Goal: Transaction & Acquisition: Book appointment/travel/reservation

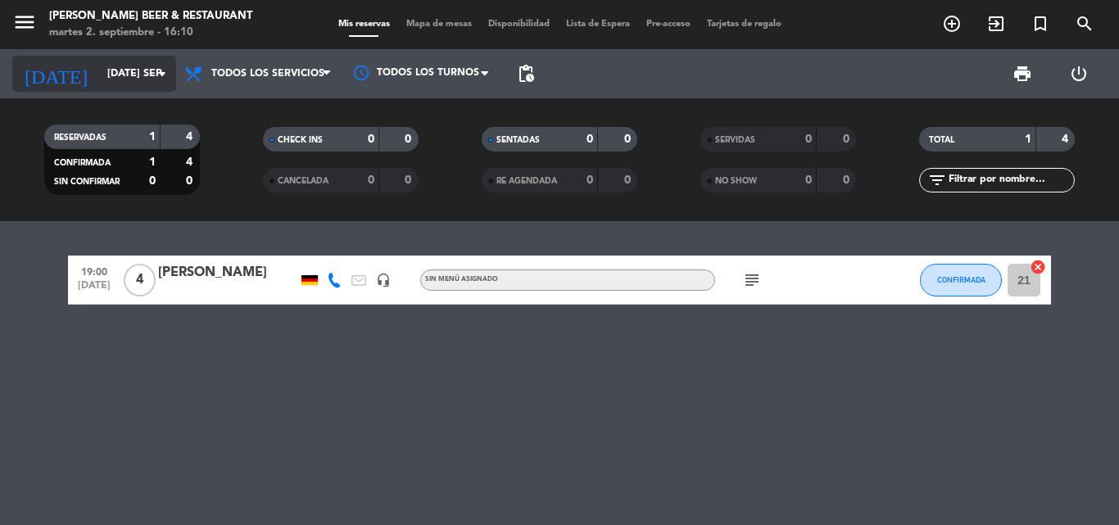
click at [146, 74] on input "[DATE] sep." at bounding box center [168, 74] width 138 height 28
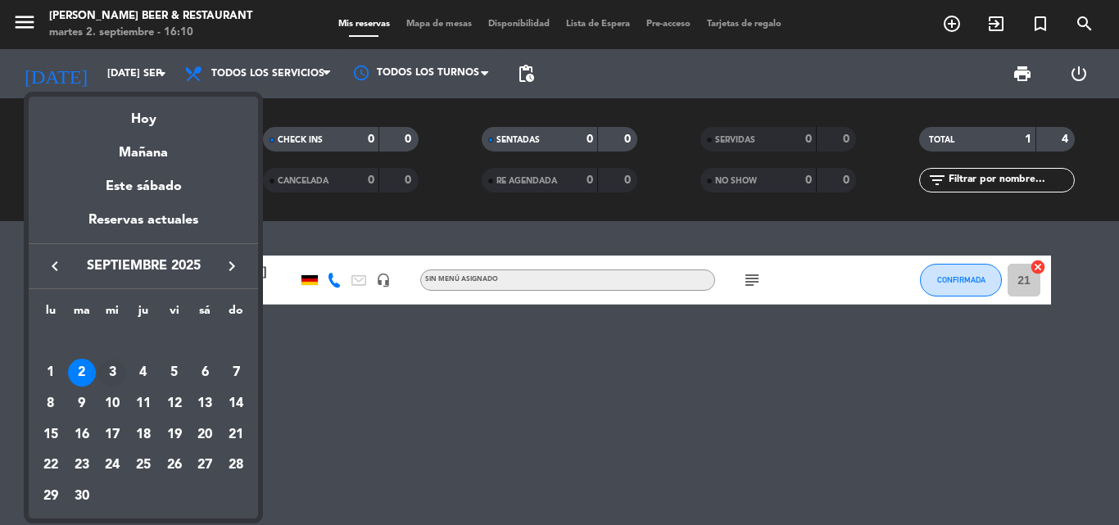
click at [110, 377] on div "3" at bounding box center [112, 373] width 28 height 28
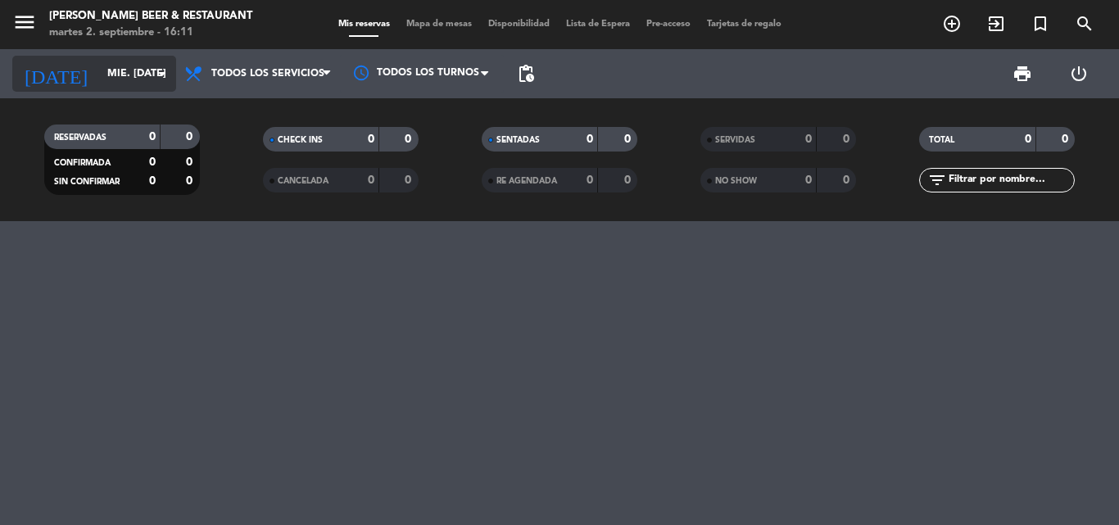
click at [166, 83] on icon "arrow_drop_down" at bounding box center [162, 74] width 20 height 20
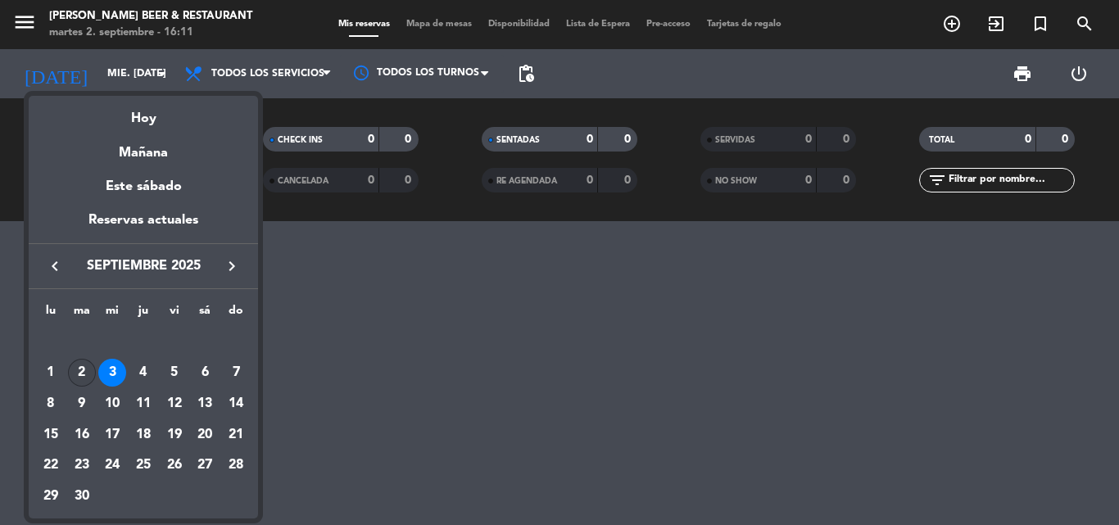
click at [77, 371] on div "2" at bounding box center [82, 373] width 28 height 28
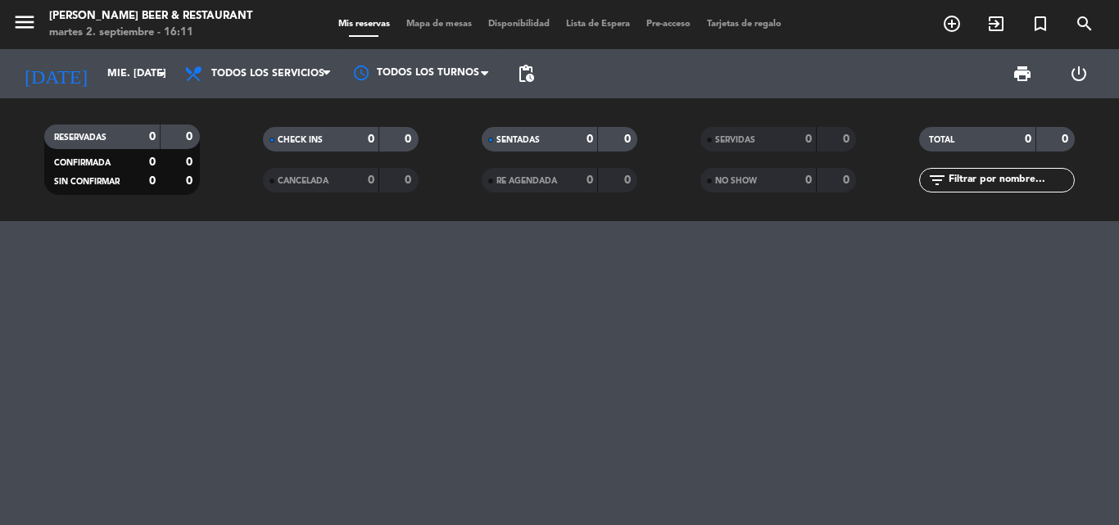
type input "[DATE] sep."
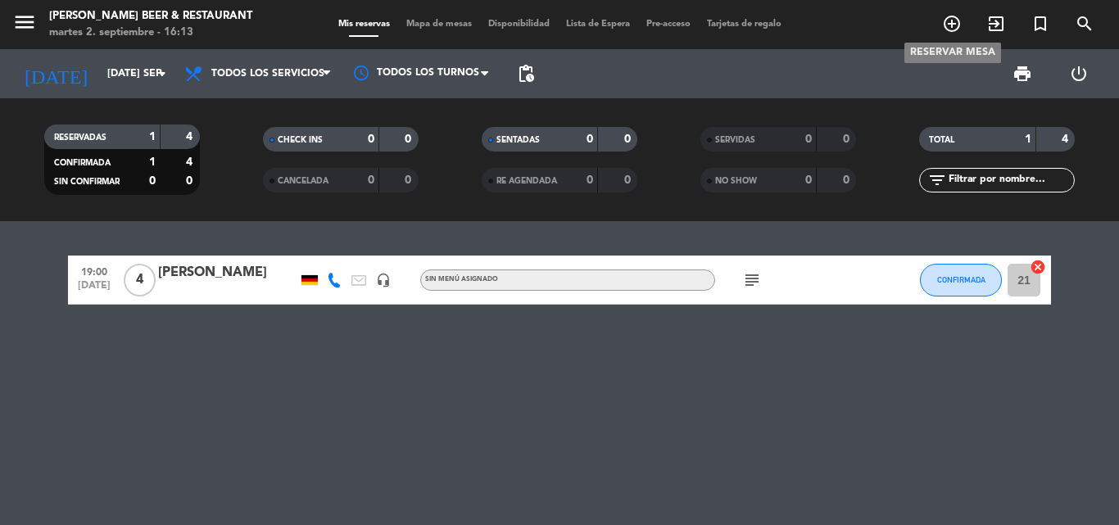
click at [950, 21] on icon "add_circle_outline" at bounding box center [952, 24] width 20 height 20
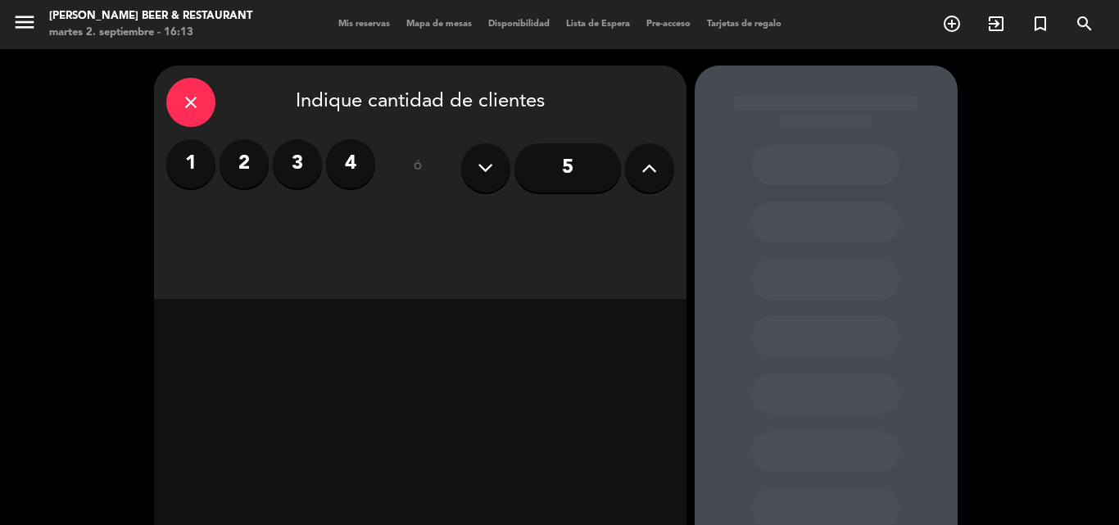
click at [658, 174] on button at bounding box center [649, 167] width 49 height 49
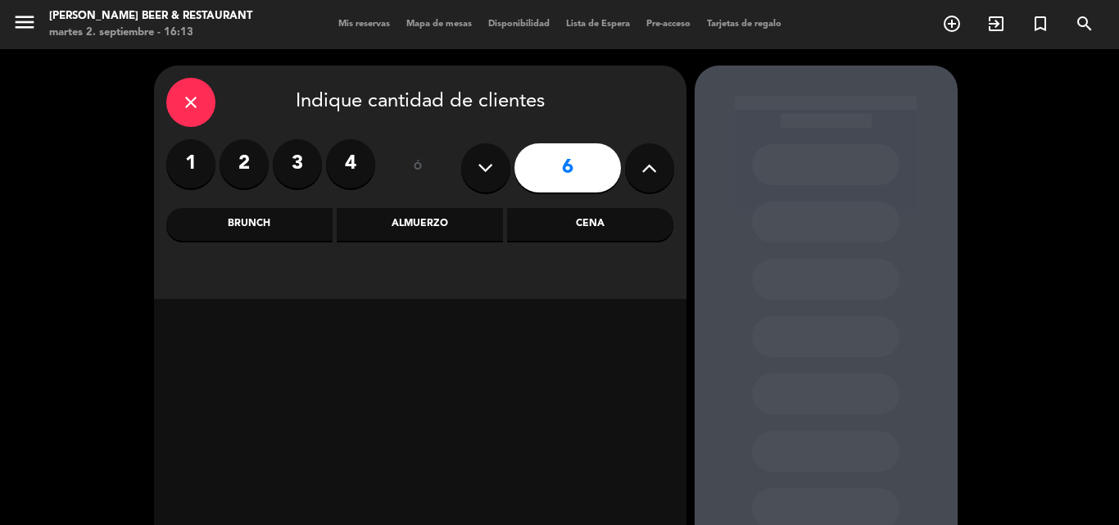
click at [658, 174] on button at bounding box center [649, 167] width 49 height 49
type input "10"
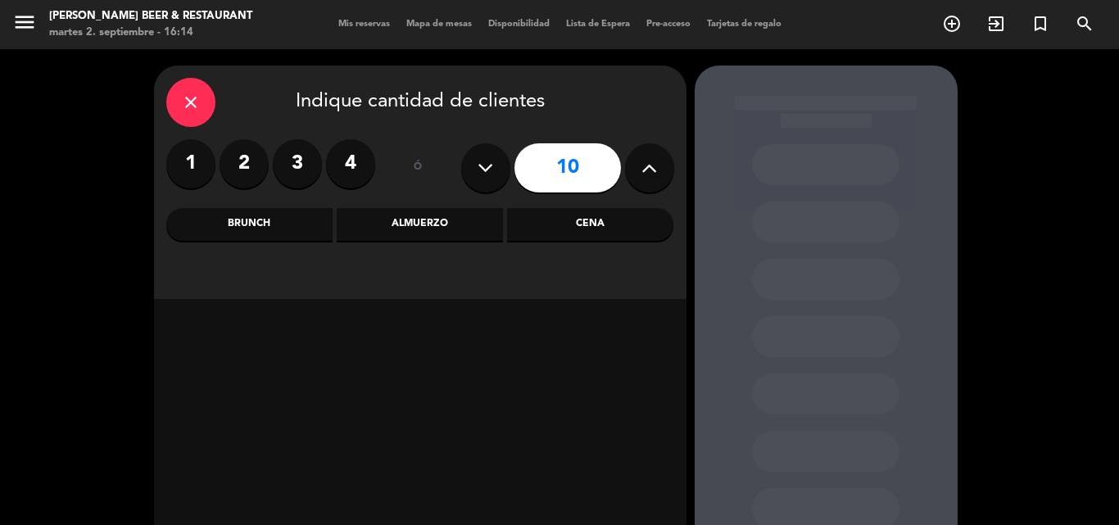
click at [555, 224] on div "Cena" at bounding box center [590, 224] width 166 height 33
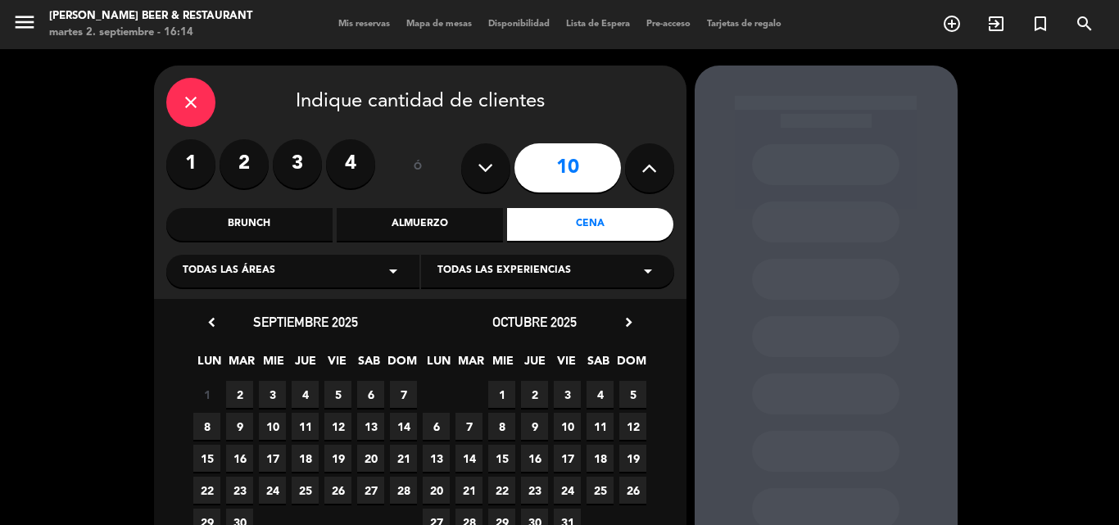
click at [237, 391] on span "2" at bounding box center [239, 394] width 27 height 27
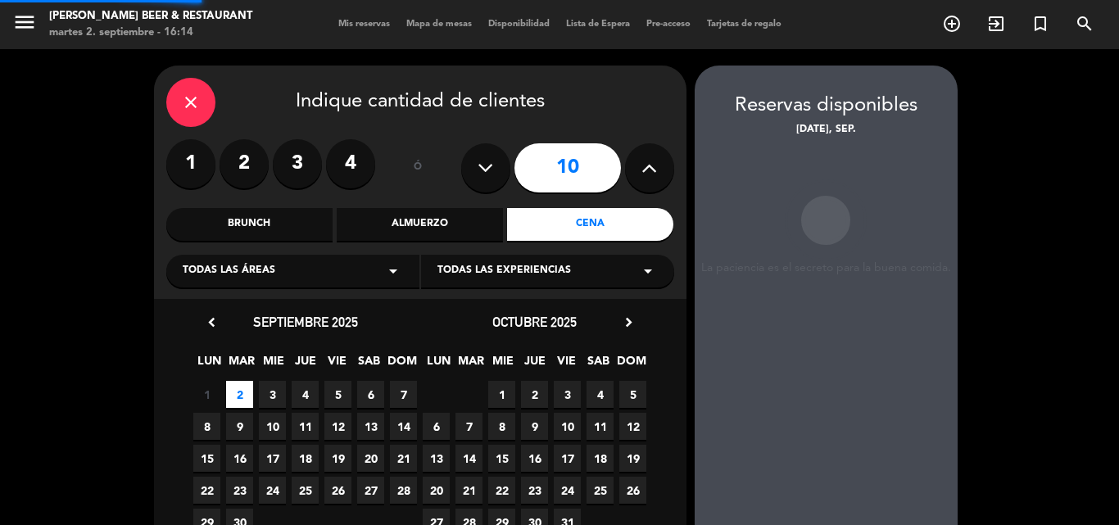
scroll to position [66, 0]
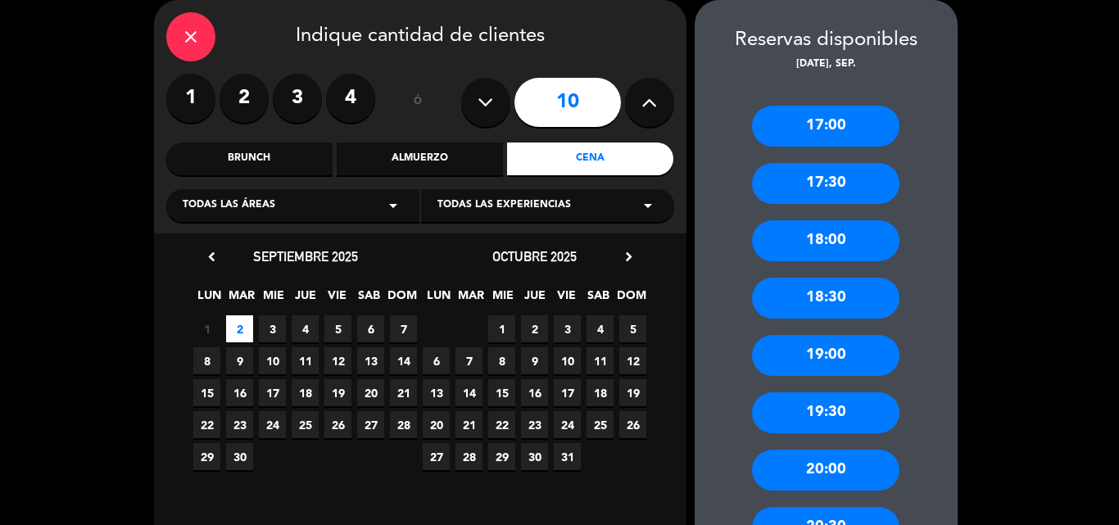
click at [854, 240] on div "18:00" at bounding box center [825, 240] width 147 height 41
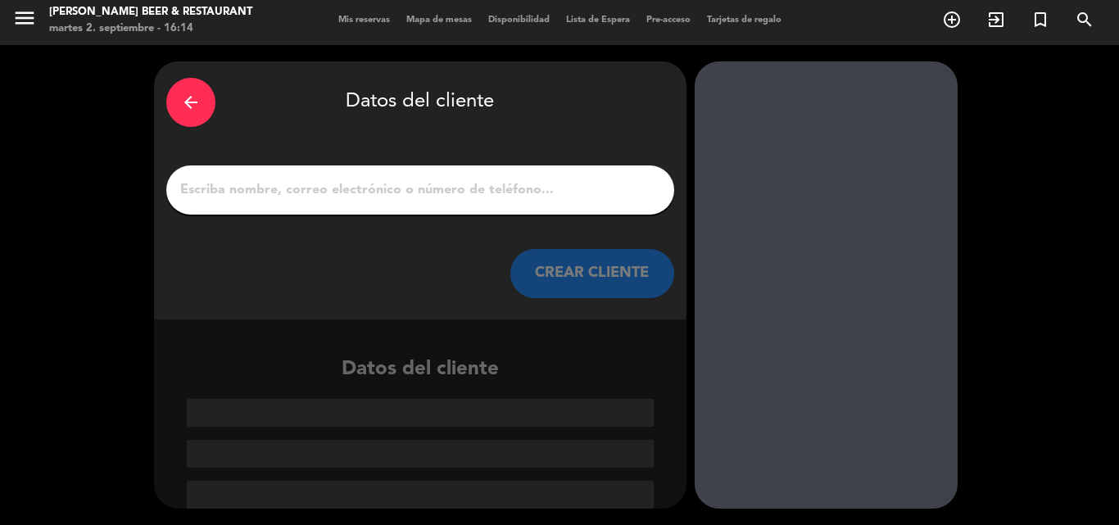
scroll to position [4, 0]
click at [439, 187] on input "1" at bounding box center [420, 190] width 483 height 23
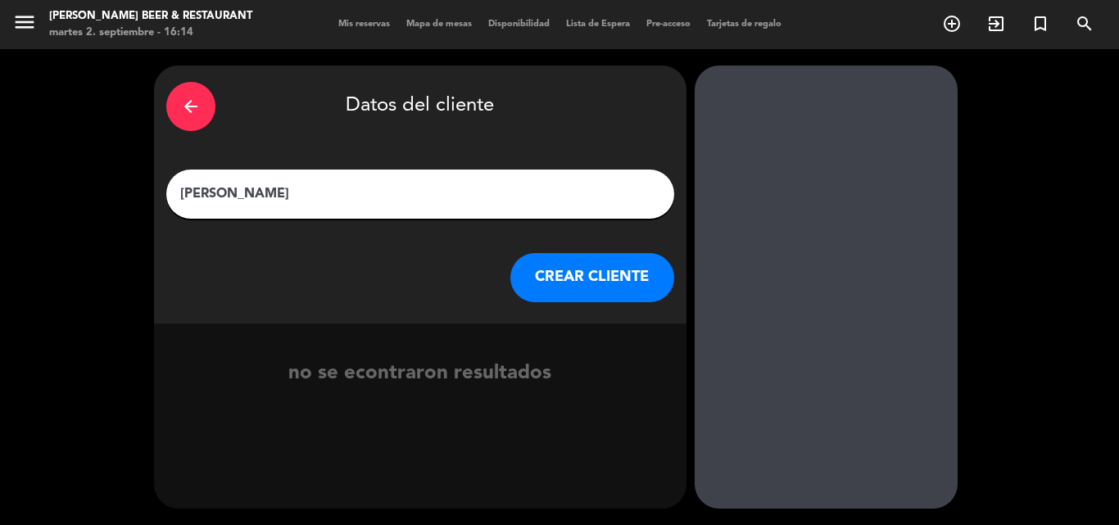
click at [345, 190] on input "[PERSON_NAME]" at bounding box center [420, 194] width 483 height 23
type input "j"
type input "[PERSON_NAME]"
click at [587, 273] on button "CREAR CLIENTE" at bounding box center [592, 277] width 164 height 49
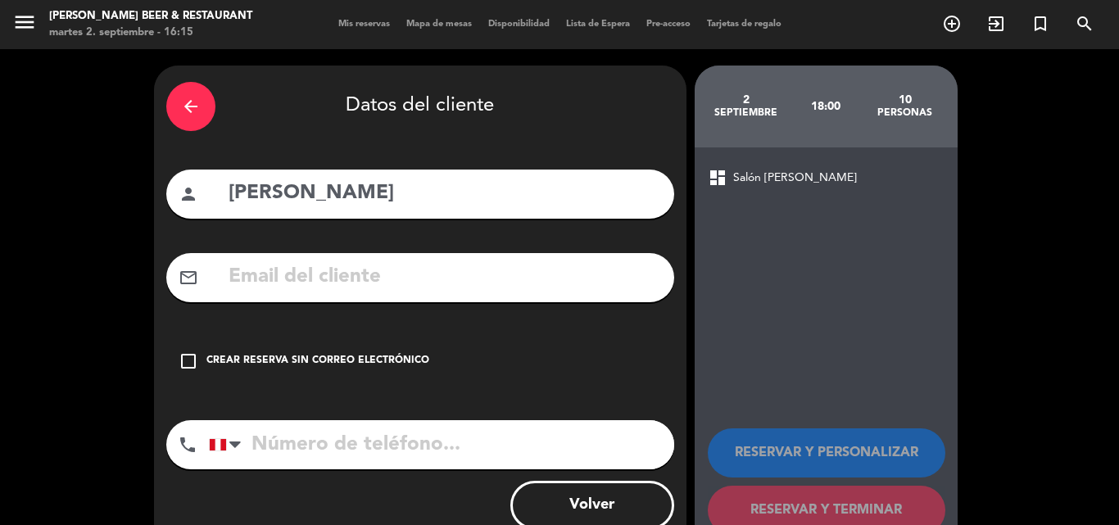
click at [185, 367] on icon "check_box_outline_blank" at bounding box center [189, 361] width 20 height 20
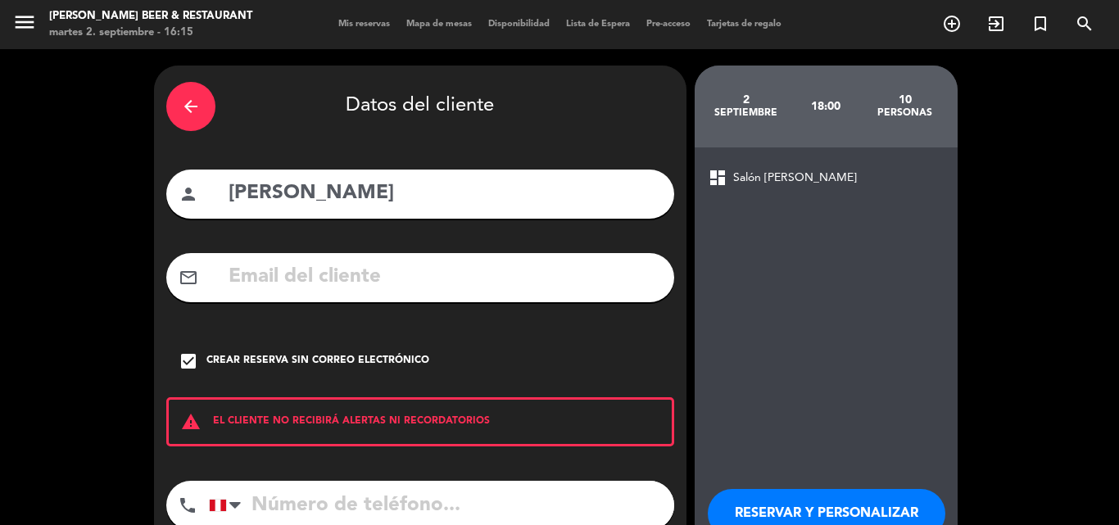
click at [1057, 273] on div "arrow_back Datos del cliente person [PERSON_NAME] mail_outline check_box Crear …" at bounding box center [559, 340] width 1119 height 582
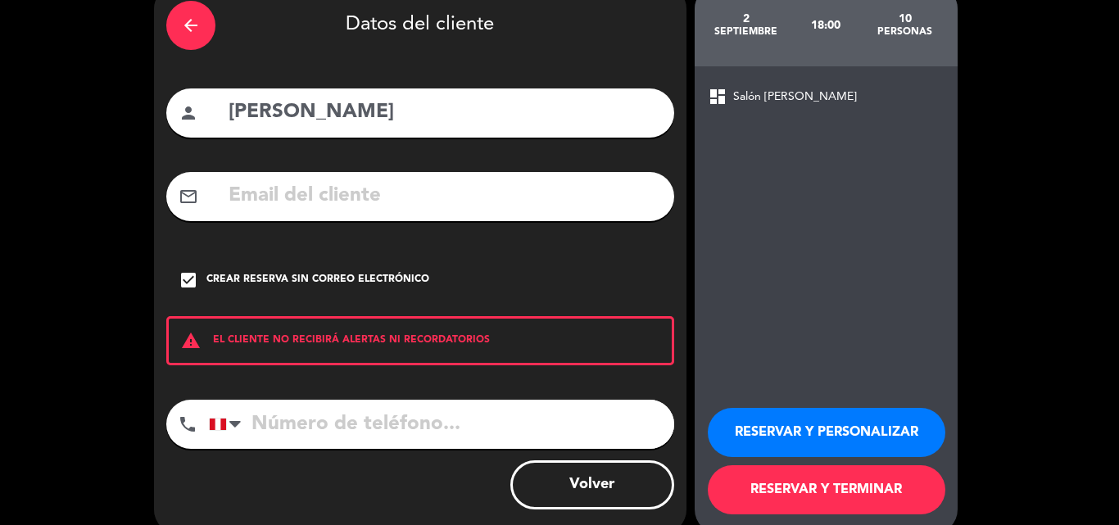
scroll to position [98, 0]
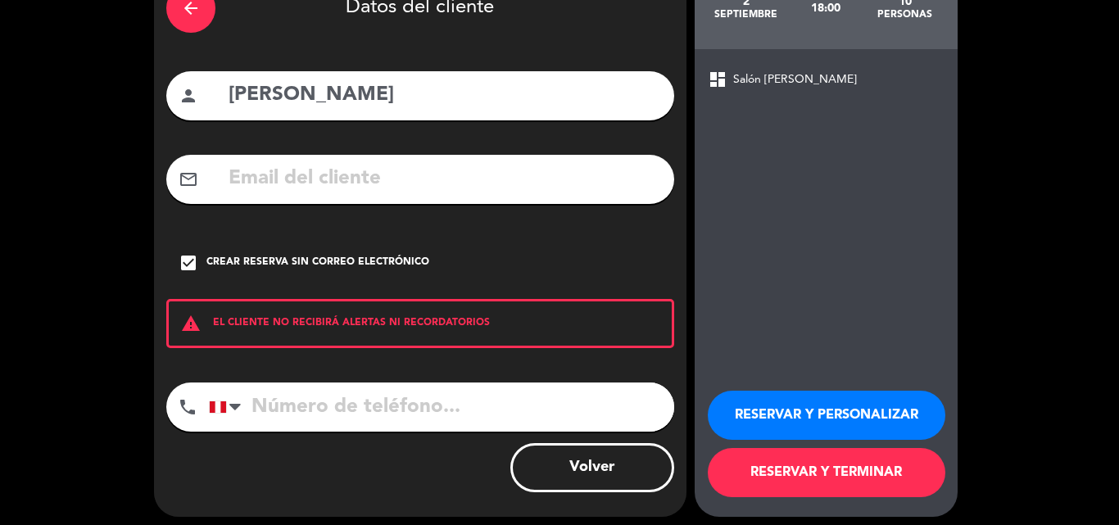
click at [802, 424] on button "RESERVAR Y PERSONALIZAR" at bounding box center [825, 415] width 237 height 49
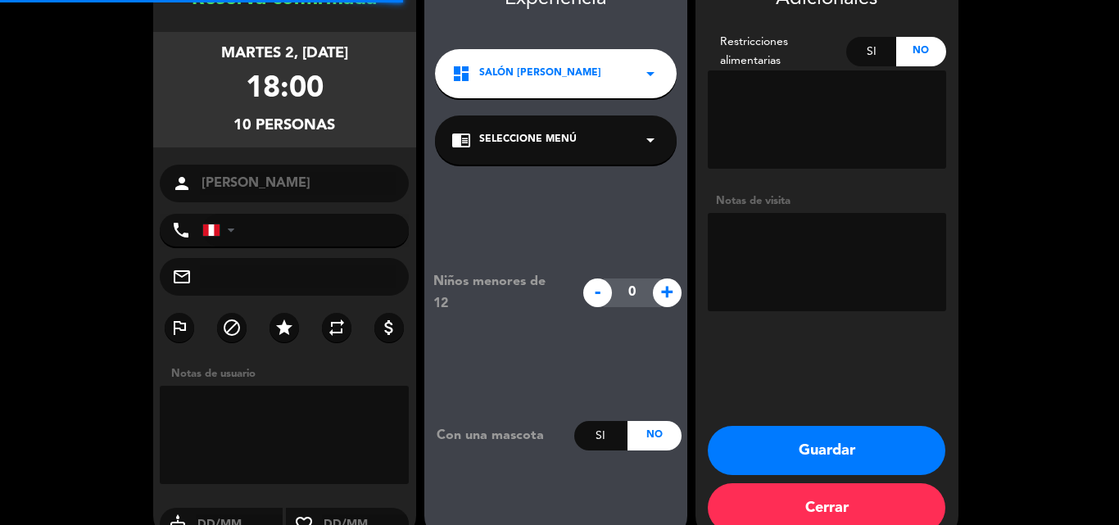
scroll to position [66, 0]
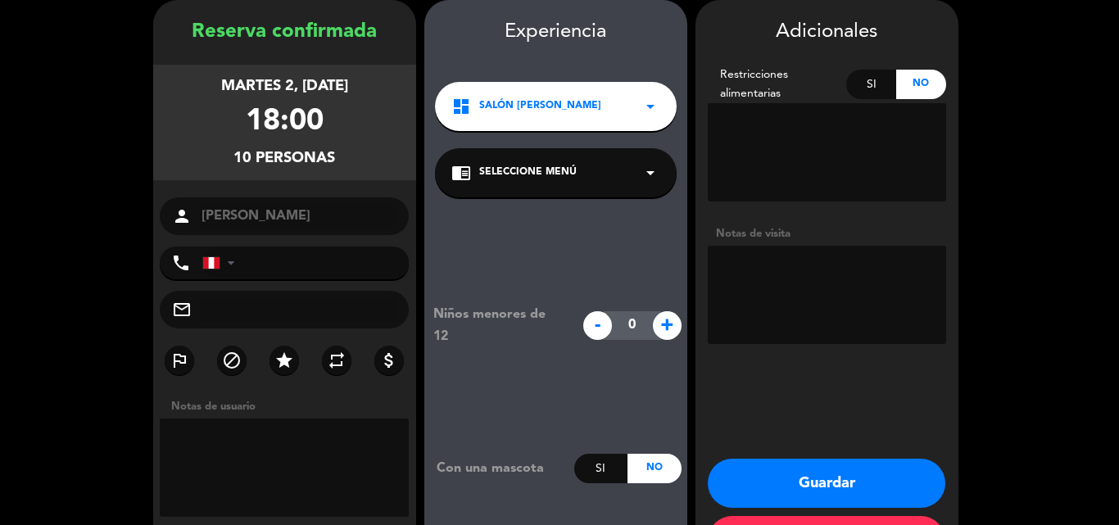
click at [849, 150] on textarea at bounding box center [826, 152] width 238 height 98
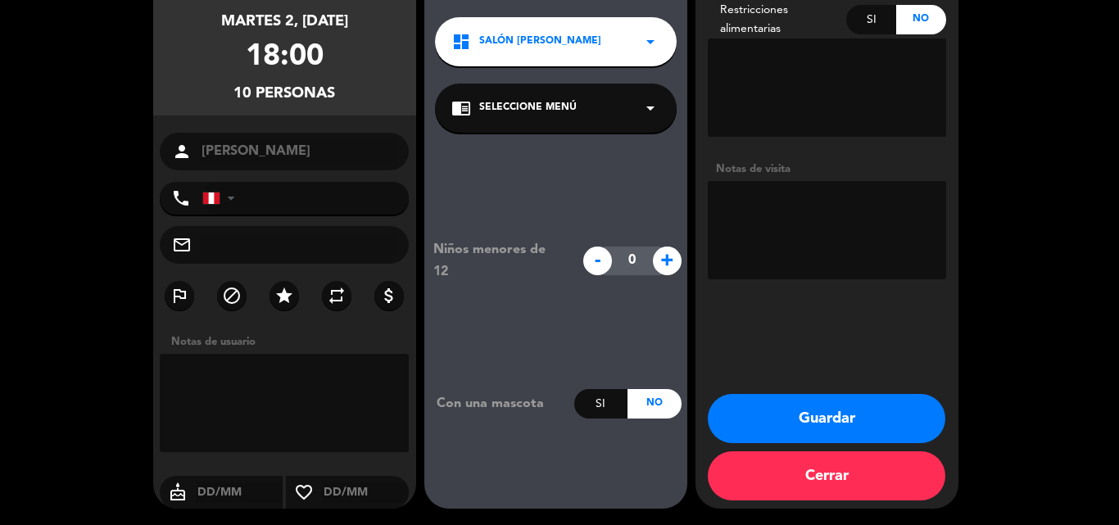
click at [756, 221] on textarea at bounding box center [826, 230] width 238 height 98
type textarea "MESA DE 6 MESA DE 4"
click at [844, 419] on button "Guardar" at bounding box center [825, 418] width 237 height 49
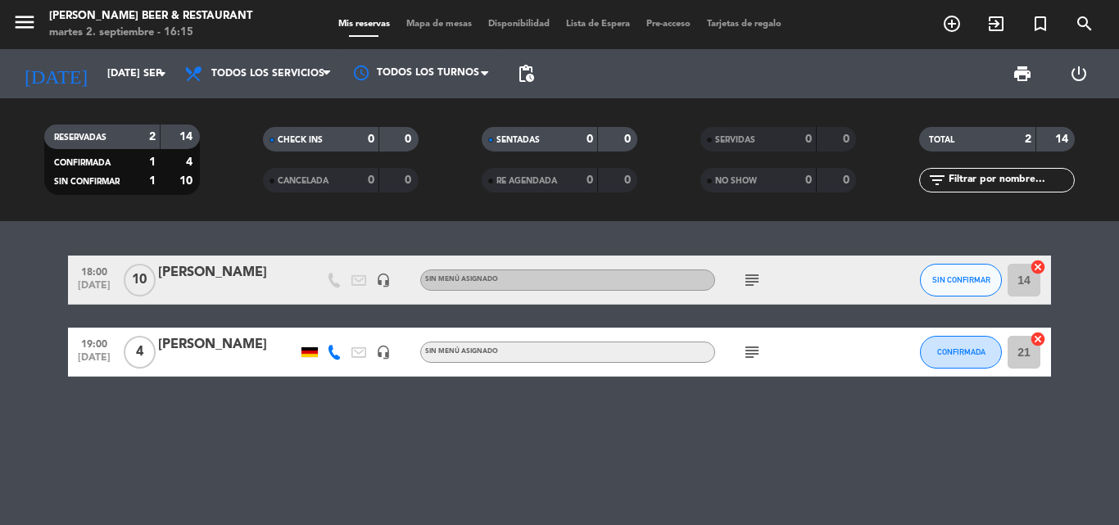
click at [755, 285] on icon "subject" at bounding box center [752, 280] width 20 height 20
click at [757, 361] on icon "subject" at bounding box center [752, 352] width 20 height 20
click at [754, 351] on icon "subject" at bounding box center [752, 352] width 20 height 20
click at [751, 276] on icon "subject" at bounding box center [752, 280] width 20 height 20
click at [396, 438] on div "18:00 [DATE] [PERSON_NAME] headset_mic Sin menú asignado subject MESA DE 6 MESA…" at bounding box center [559, 373] width 1119 height 304
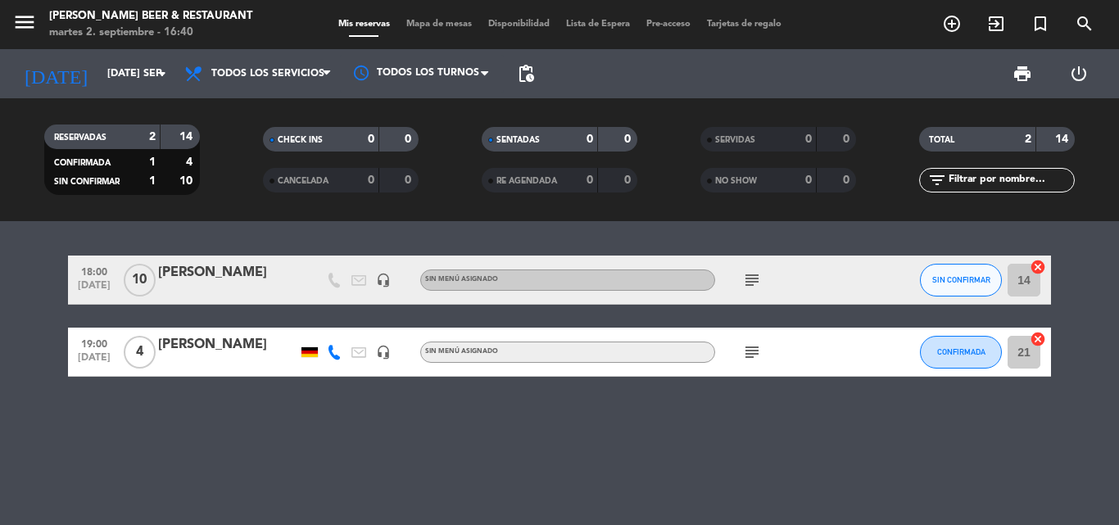
click at [371, 473] on div "18:00 [DATE] [PERSON_NAME] headset_mic Sin menú asignado subject SIN CONFIRMAR …" at bounding box center [559, 373] width 1119 height 304
click at [960, 264] on button "SIN CONFIRMAR" at bounding box center [961, 280] width 82 height 33
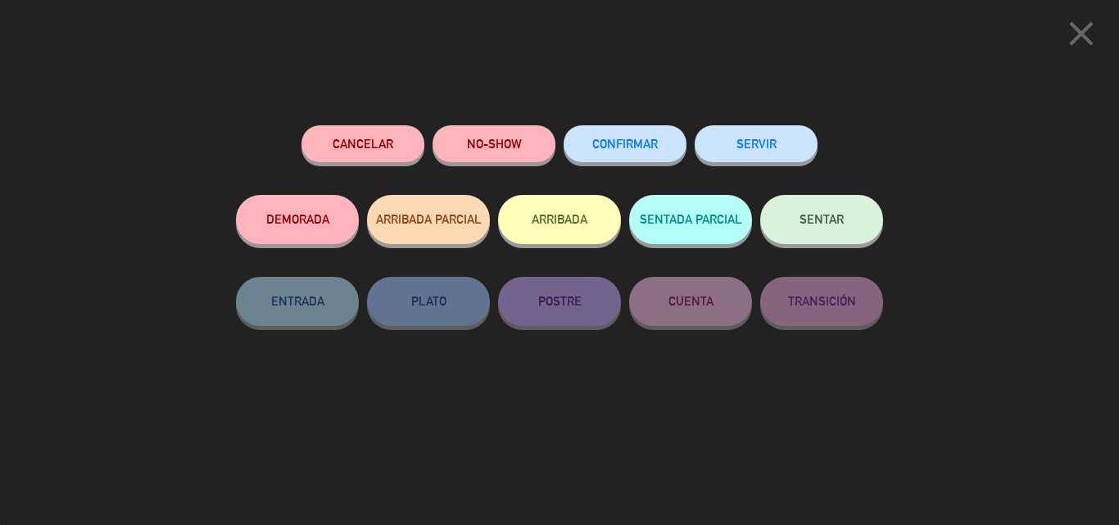
click at [628, 135] on button "CONFIRMAR" at bounding box center [624, 143] width 123 height 37
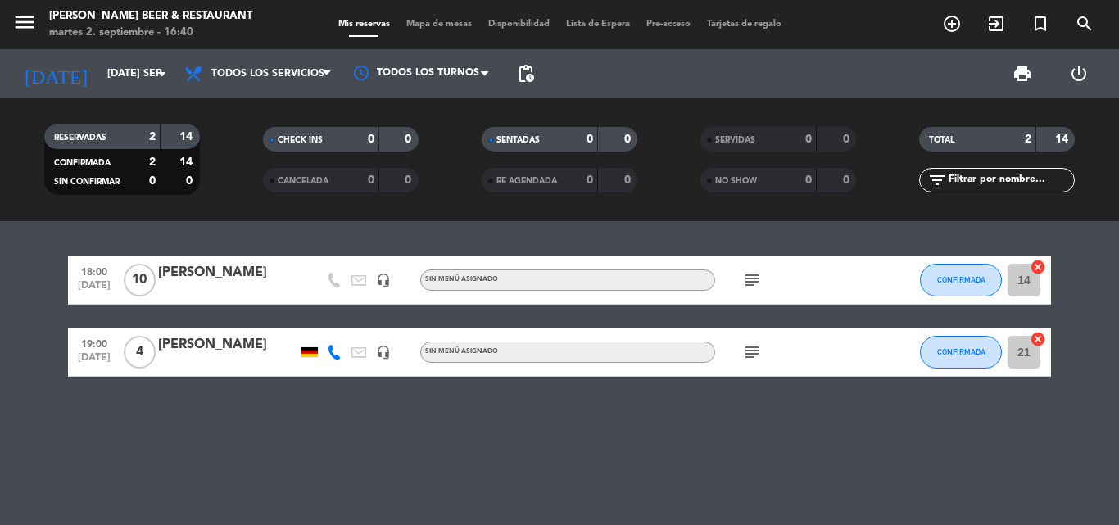
click at [749, 286] on icon "subject" at bounding box center [752, 280] width 20 height 20
click at [745, 350] on icon "subject" at bounding box center [752, 352] width 20 height 20
click at [250, 44] on div "menu [PERSON_NAME] Beer & Restaurant martes 2. septiembre - 16:46 Mis reservas …" at bounding box center [559, 24] width 1119 height 49
click at [160, 76] on icon "arrow_drop_down" at bounding box center [162, 74] width 20 height 20
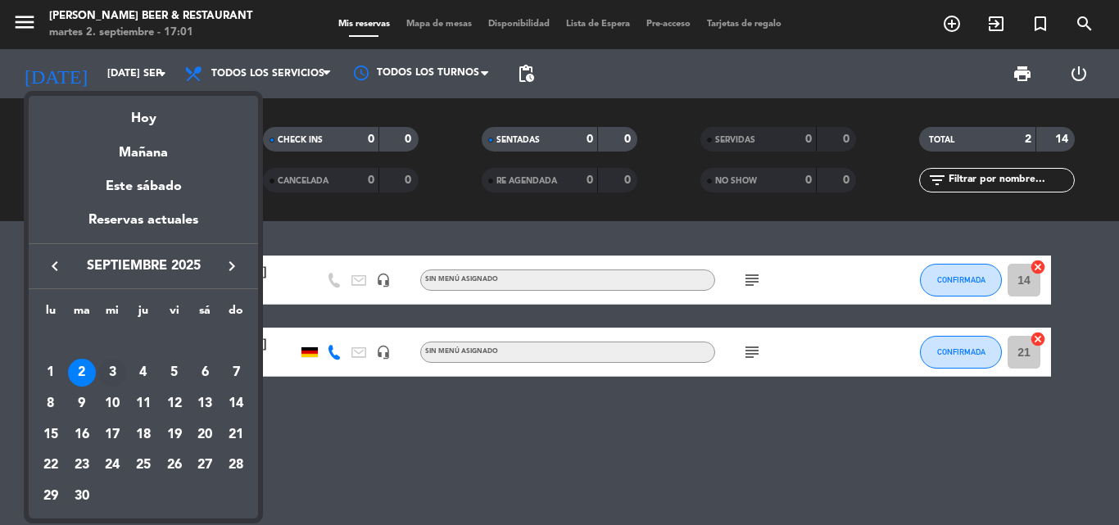
click at [116, 363] on div "3" at bounding box center [112, 373] width 28 height 28
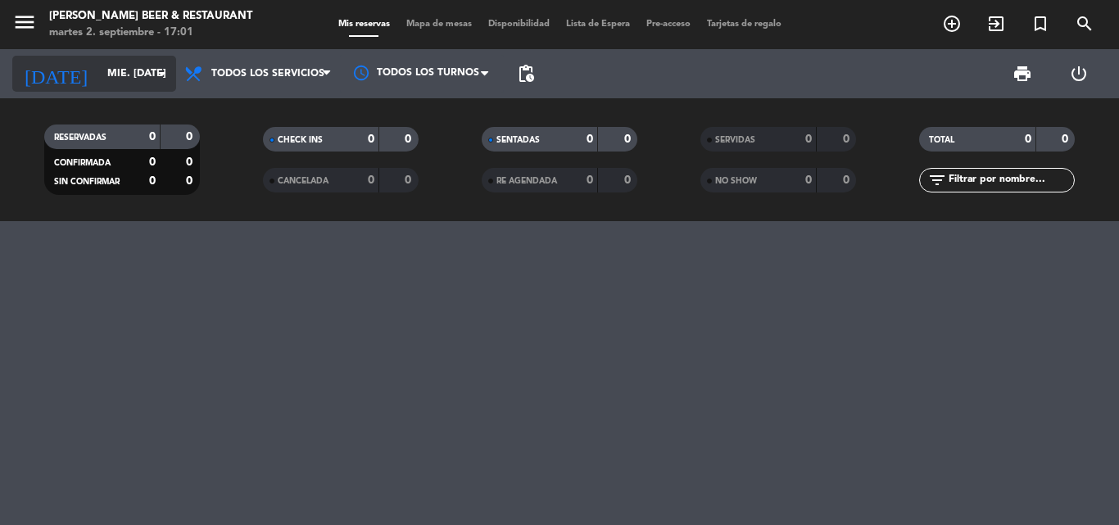
click at [149, 67] on input "mié. [DATE]" at bounding box center [168, 74] width 138 height 28
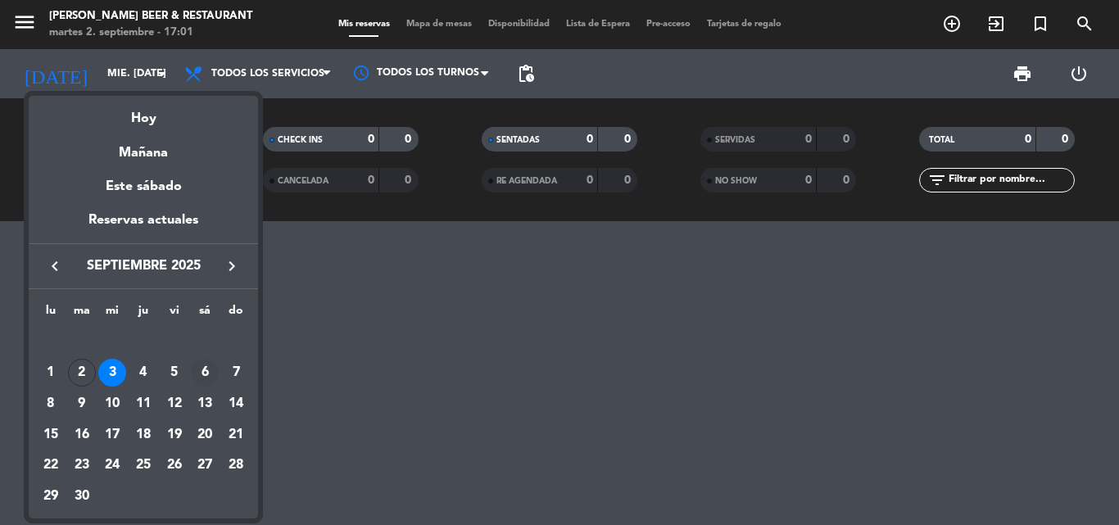
click at [207, 370] on div "6" at bounding box center [205, 373] width 28 height 28
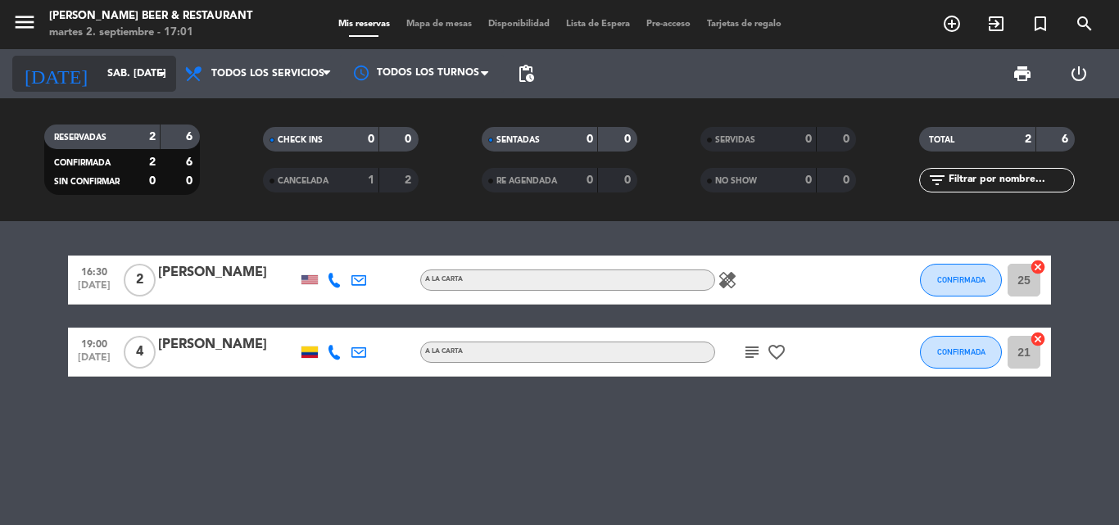
click at [155, 67] on icon "arrow_drop_down" at bounding box center [162, 74] width 20 height 20
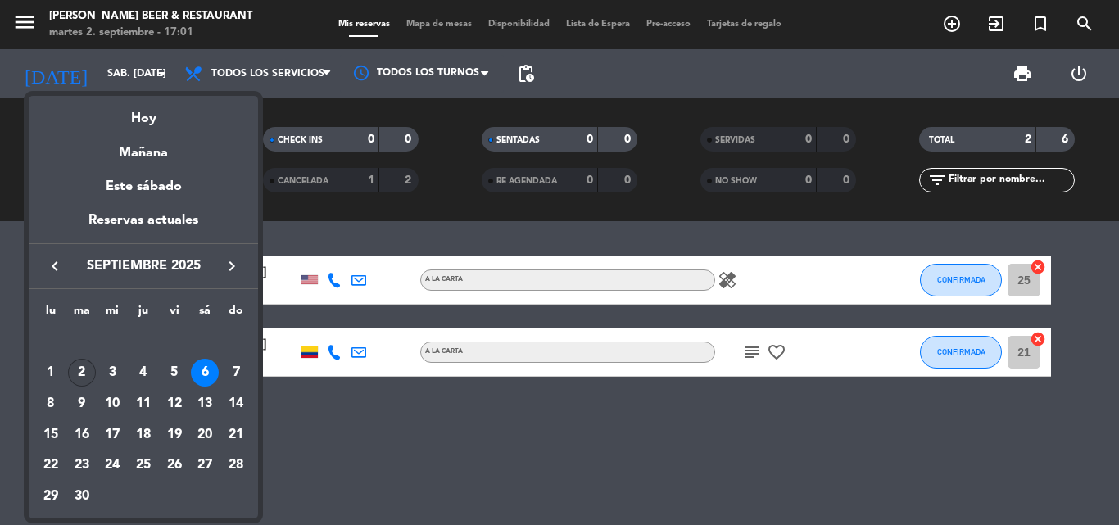
click at [78, 370] on div "2" at bounding box center [82, 373] width 28 height 28
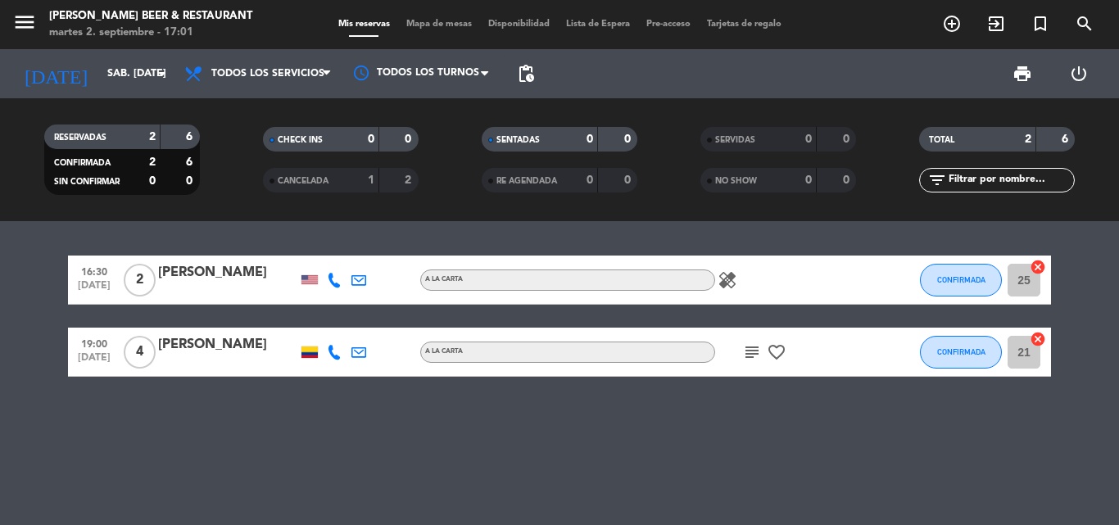
type input "[DATE] sep."
click at [752, 279] on icon "subject" at bounding box center [752, 280] width 20 height 20
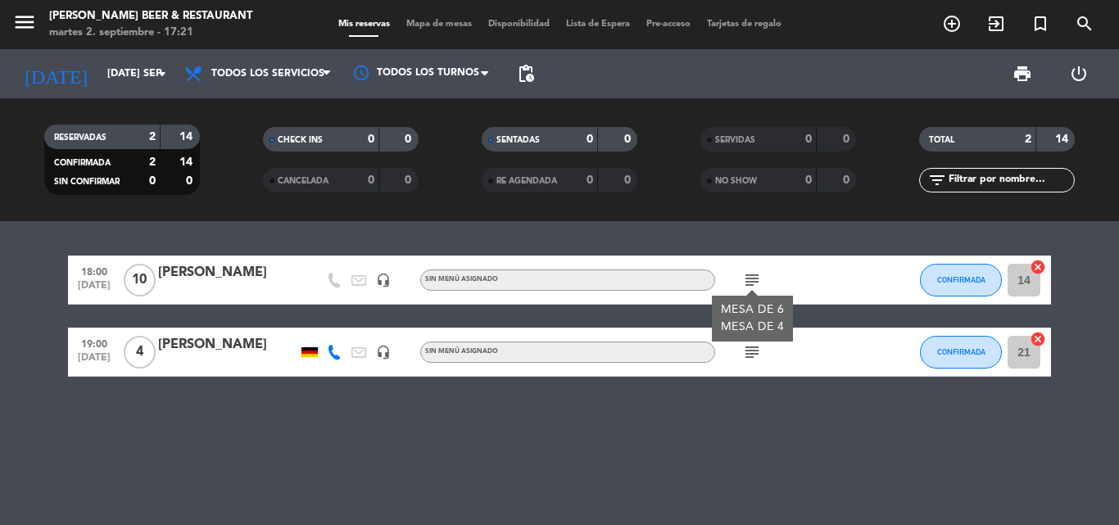
click at [751, 355] on icon "subject" at bounding box center [752, 352] width 20 height 20
click at [557, 389] on div "18:00 [DATE] [PERSON_NAME] headset_mic Sin menú asignado subject CONFIRMADA 14 …" at bounding box center [559, 373] width 1119 height 304
click at [760, 279] on icon "subject" at bounding box center [752, 280] width 20 height 20
click at [750, 390] on div "18:00 [DATE] [PERSON_NAME] headset_mic Sin menú asignado subject MESA DE 6 MESA…" at bounding box center [559, 373] width 1119 height 304
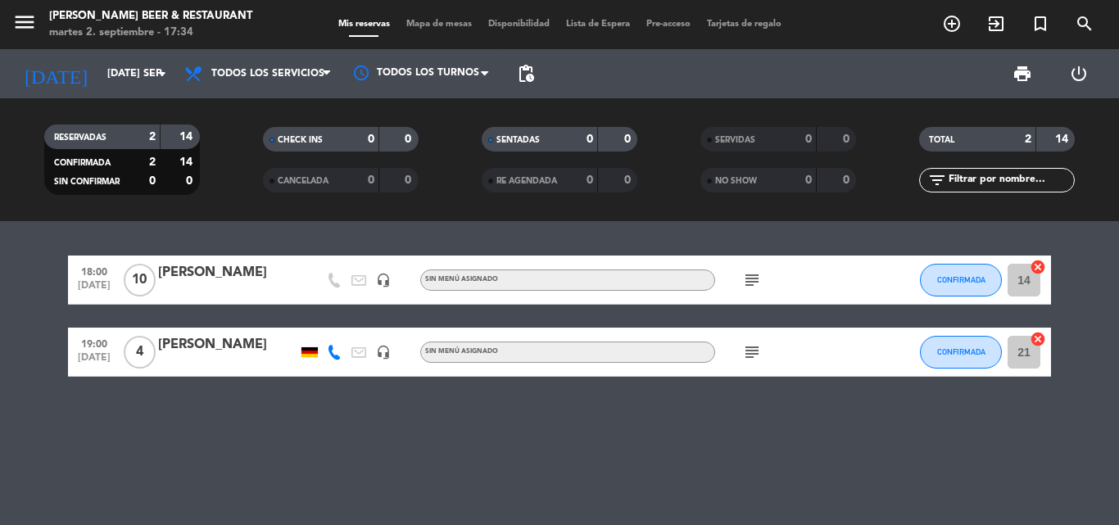
click at [747, 281] on icon "subject" at bounding box center [752, 280] width 20 height 20
click at [775, 436] on div "18:00 [DATE] [PERSON_NAME] headset_mic Sin menú asignado subject MESA DE 6 MESA…" at bounding box center [559, 373] width 1119 height 304
